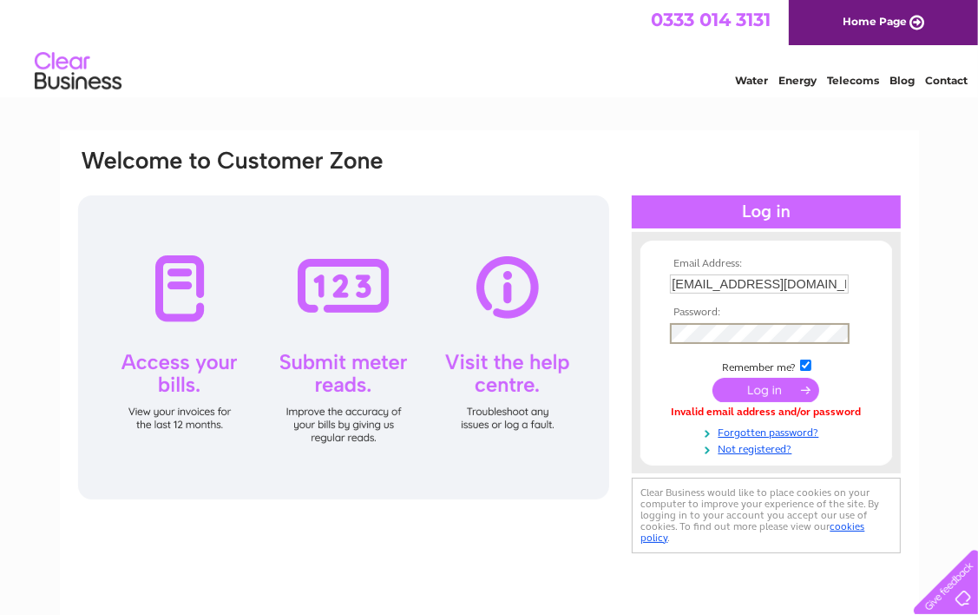
click at [713, 378] on input "submit" at bounding box center [766, 390] width 107 height 24
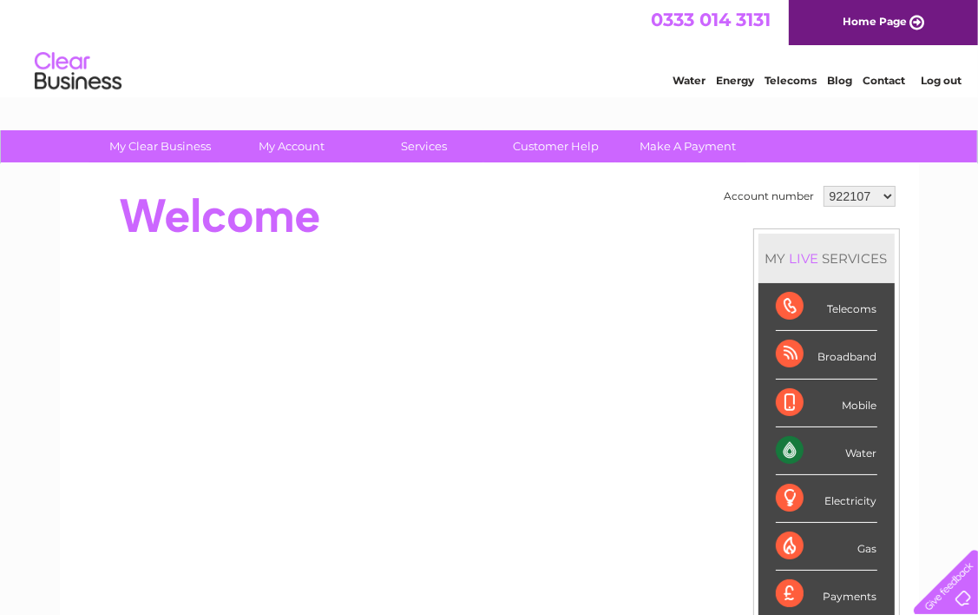
click at [823, 39] on div at bounding box center [489, 39] width 978 height 78
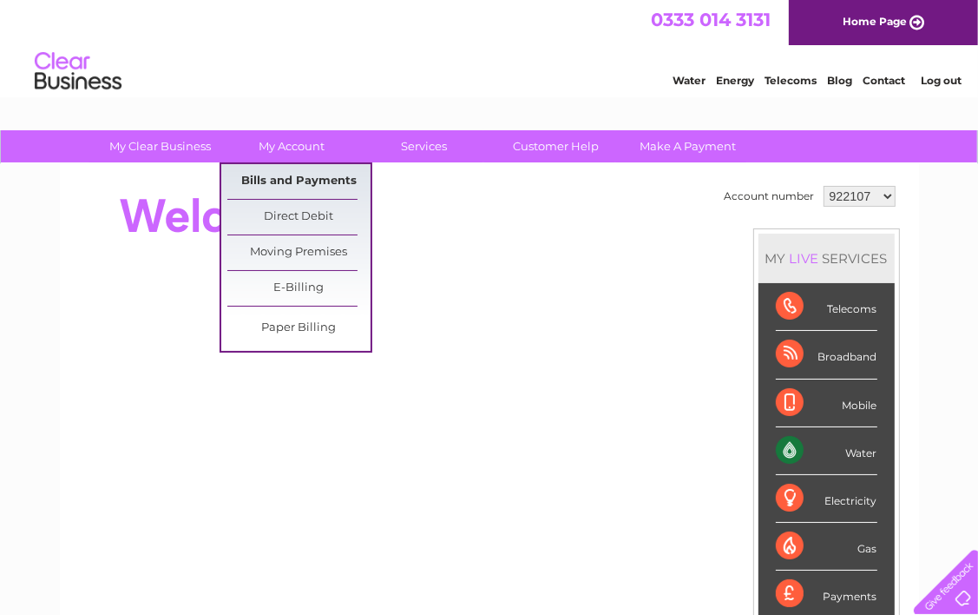
click at [298, 174] on link "Bills and Payments" at bounding box center [298, 181] width 143 height 35
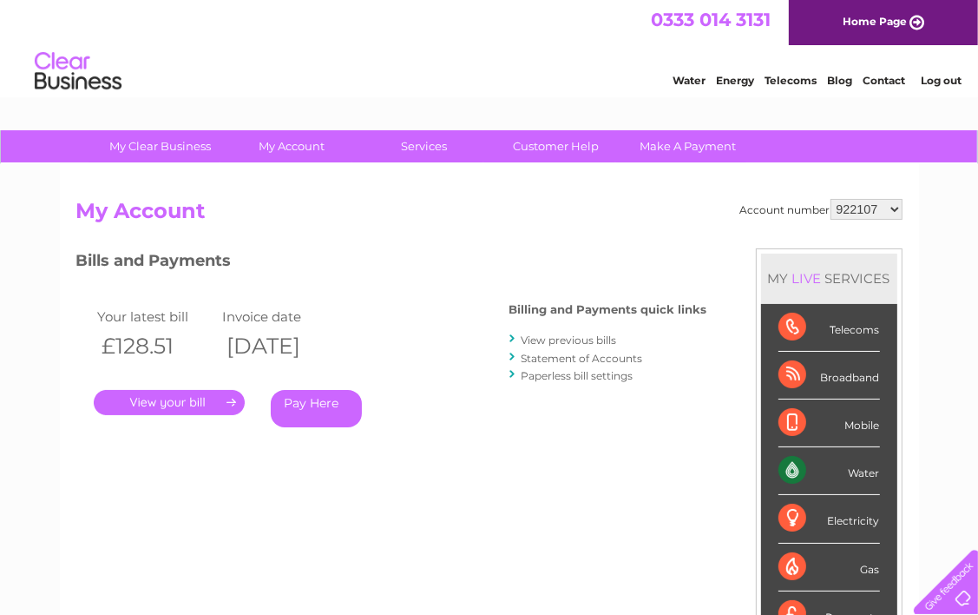
click at [174, 396] on link "." at bounding box center [169, 402] width 151 height 25
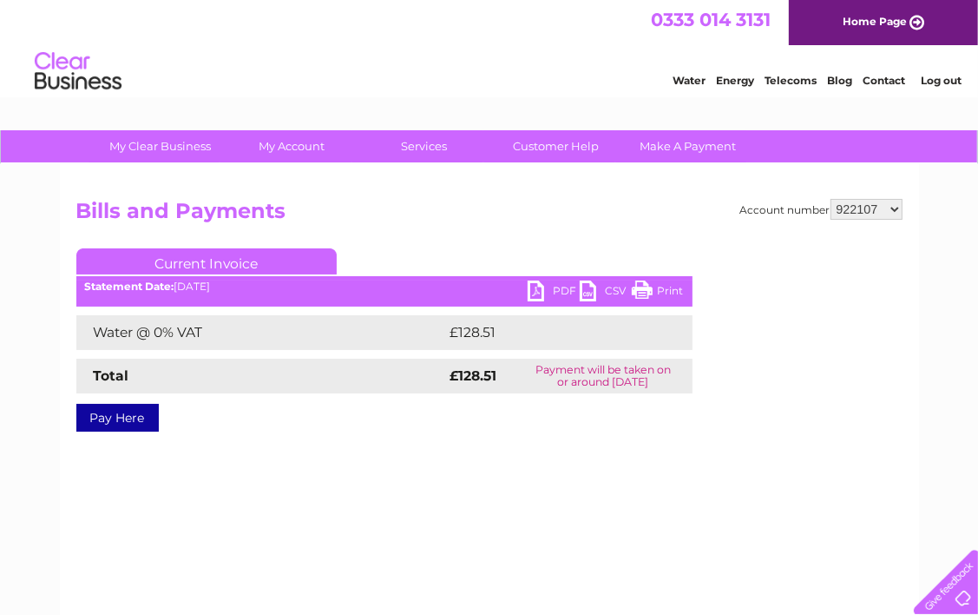
click at [555, 295] on link "PDF" at bounding box center [554, 292] width 52 height 25
click at [829, 530] on div "Account number 922107 1029097 Bills and Payments Current Invoice PDF CSV Print" at bounding box center [489, 407] width 859 height 486
click at [950, 80] on link "Log out" at bounding box center [941, 80] width 41 height 13
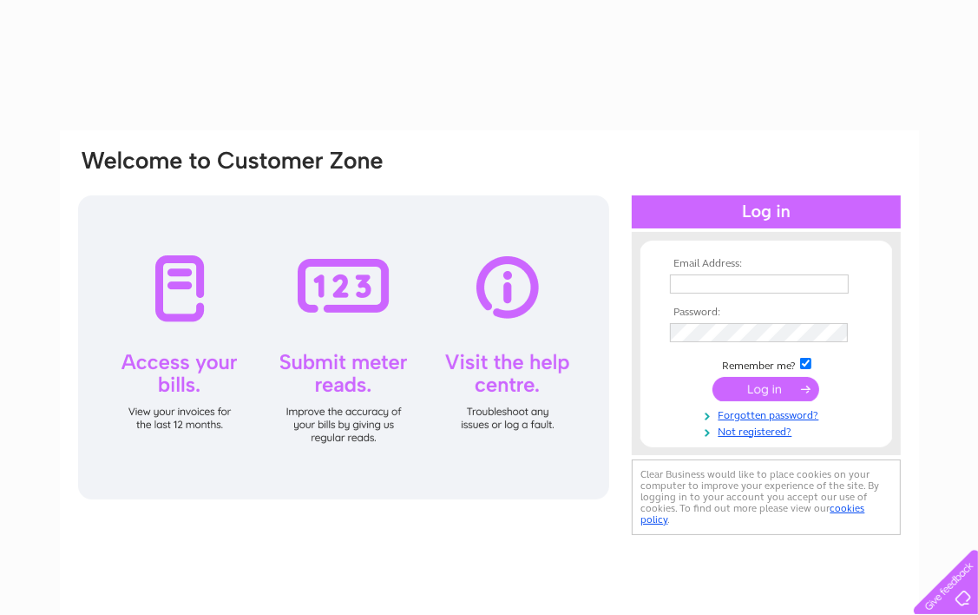
type input "[EMAIL_ADDRESS][DOMAIN_NAME]"
